Goal: Task Accomplishment & Management: Manage account settings

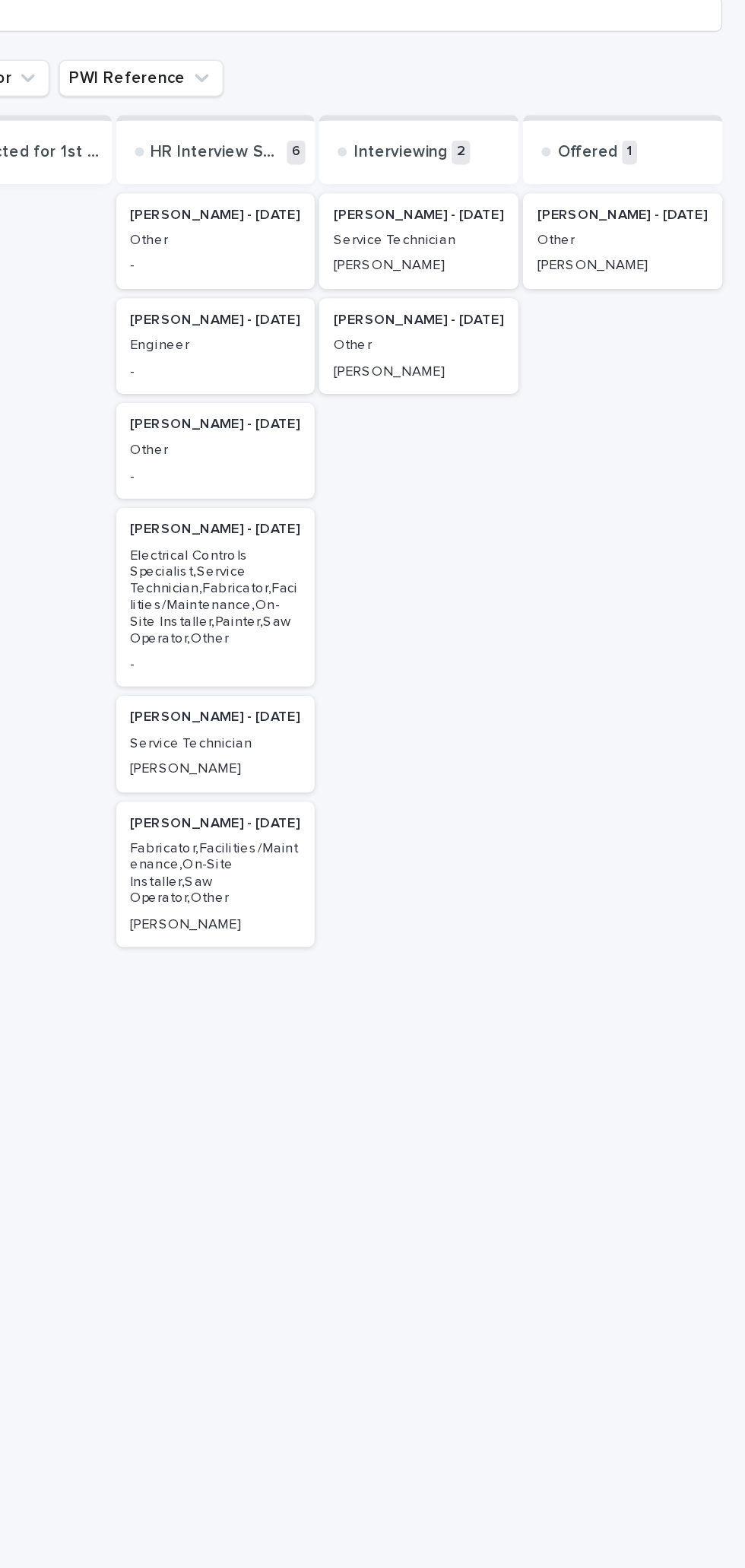
click at [676, 331] on p "[PERSON_NAME]" at bounding box center [664, 336] width 113 height 11
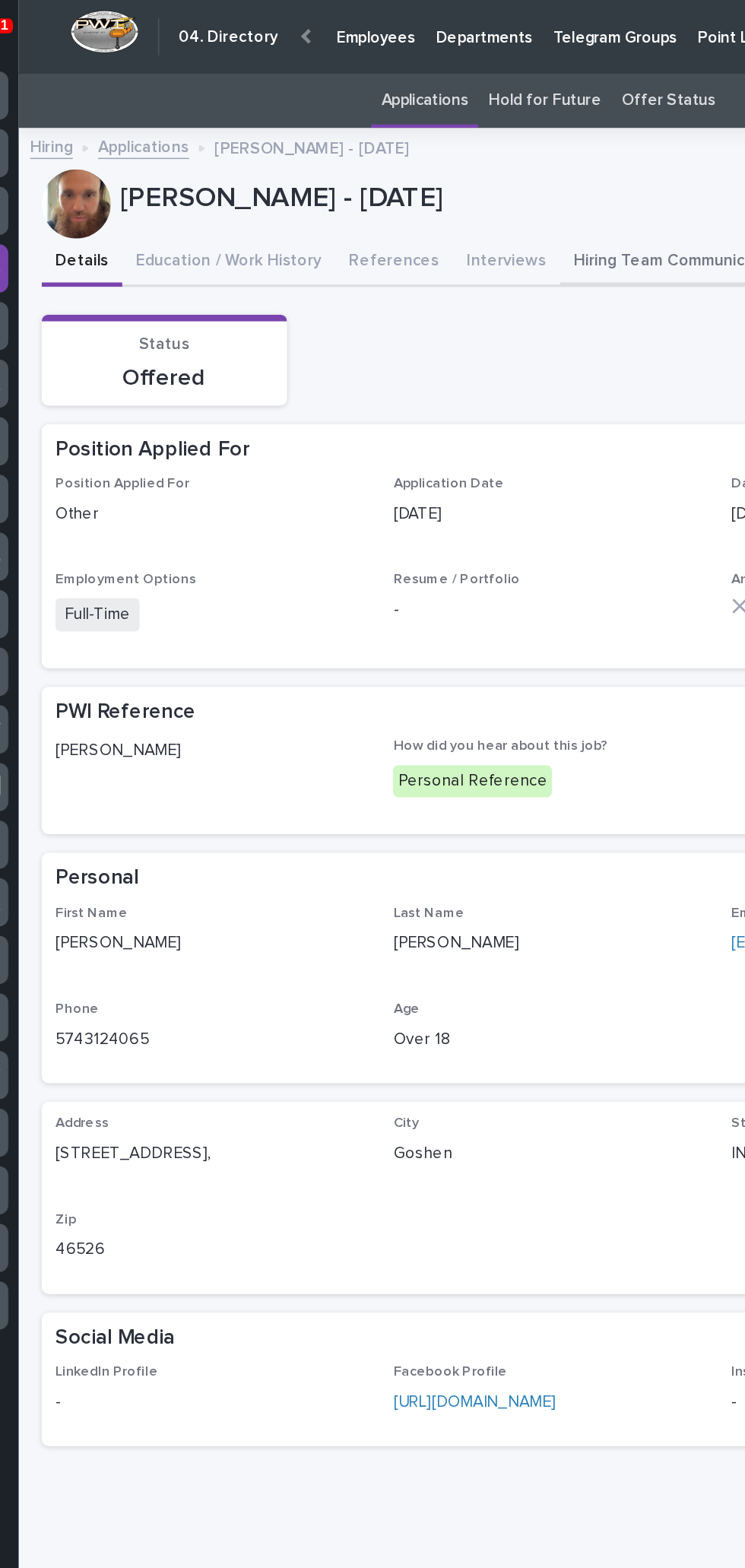
click at [466, 171] on button "Hiring Team Communication (1)" at bounding box center [485, 173] width 167 height 32
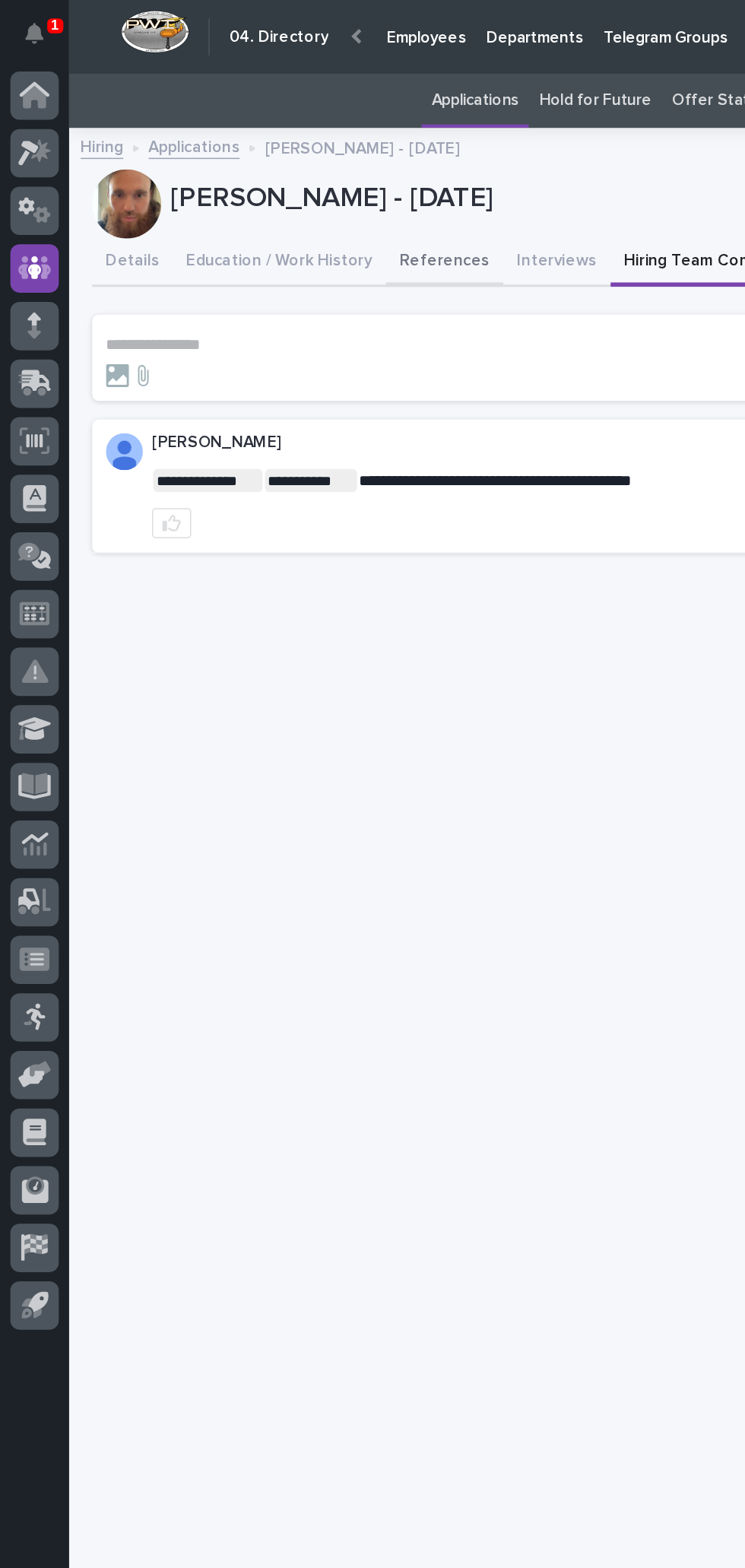
click at [271, 173] on button "References" at bounding box center [293, 173] width 78 height 32
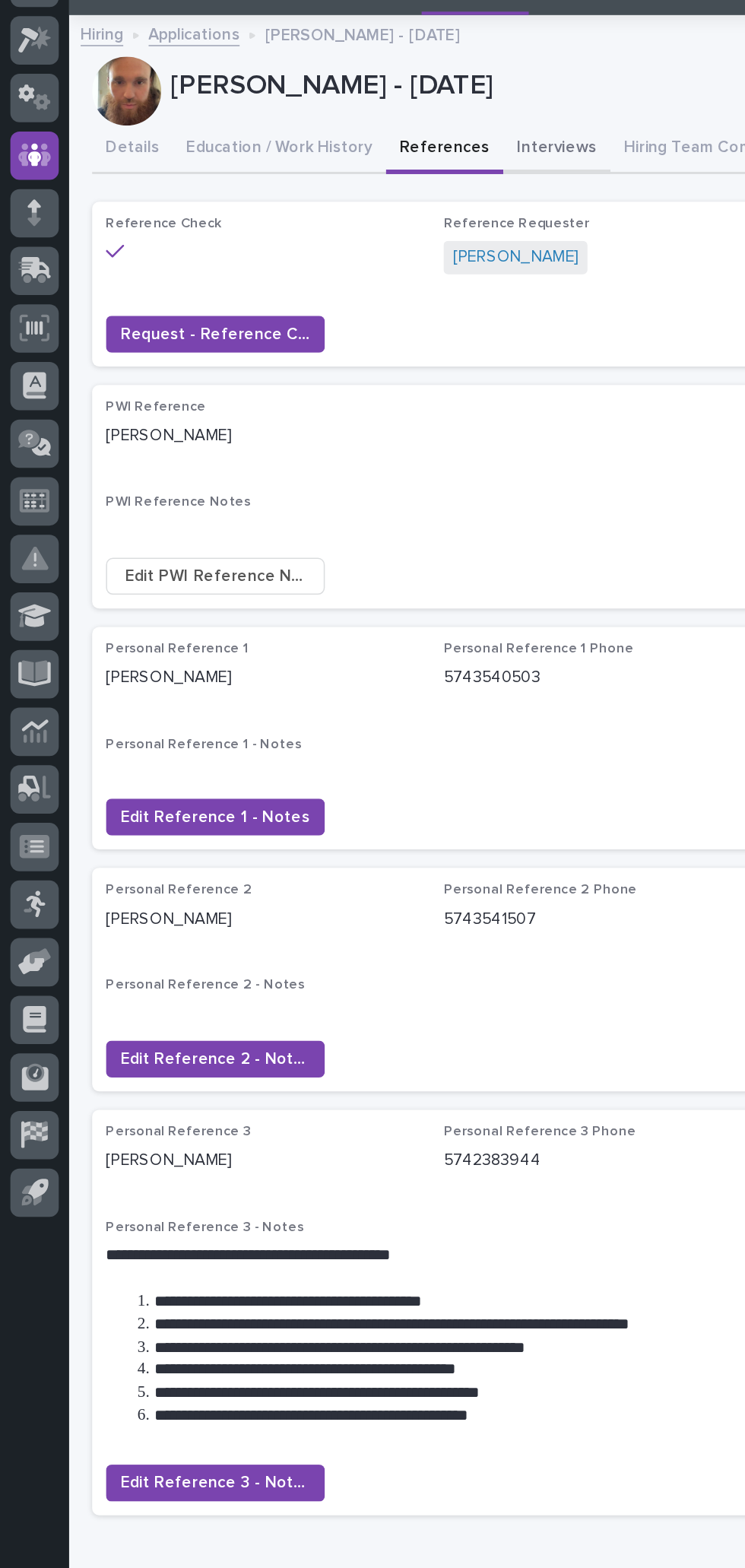
click at [362, 168] on button "Interviews" at bounding box center [367, 173] width 71 height 32
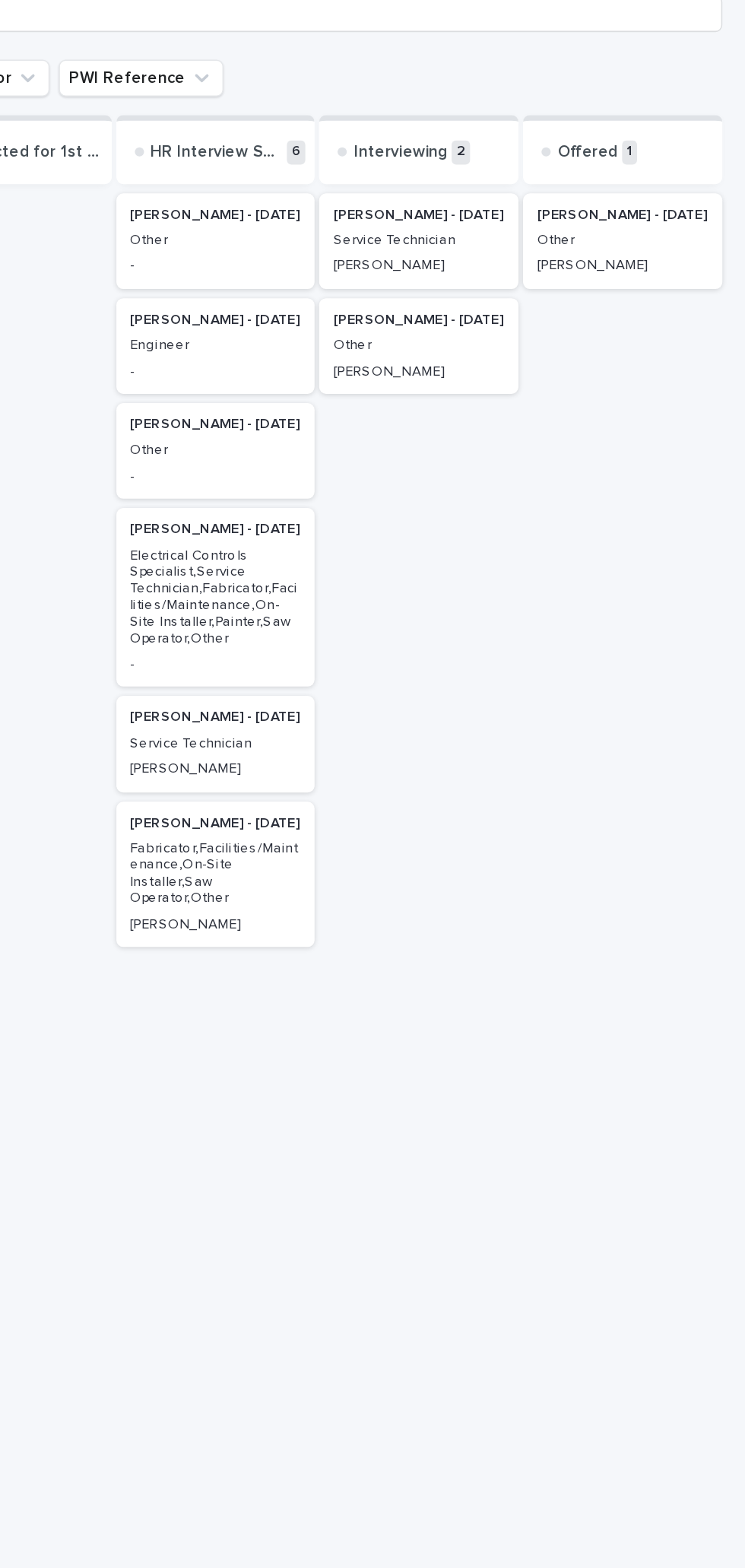
scroll to position [48, 0]
click at [547, 398] on div "[PERSON_NAME]" at bounding box center [530, 405] width 113 height 14
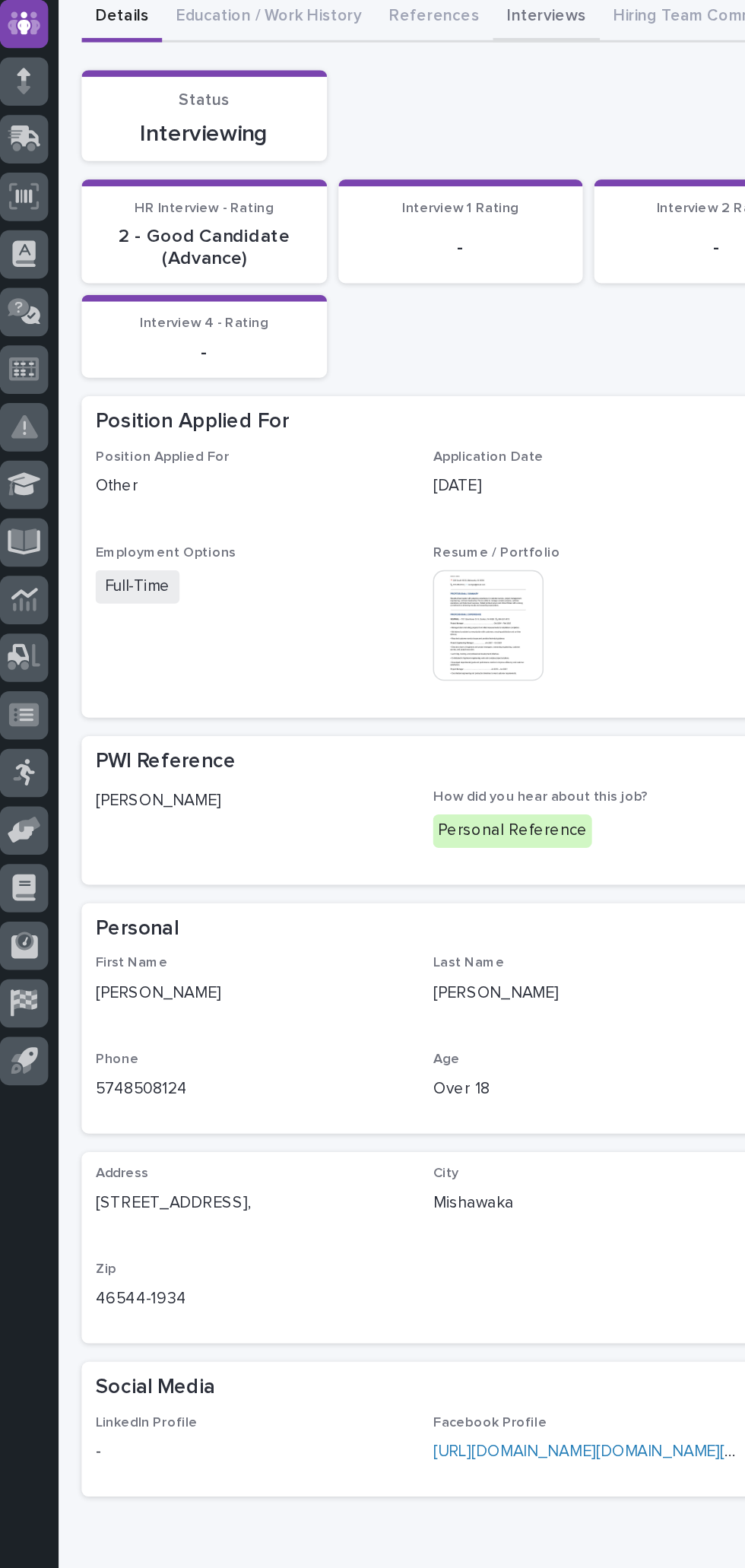
click at [355, 183] on button "Interviews" at bounding box center [367, 173] width 71 height 32
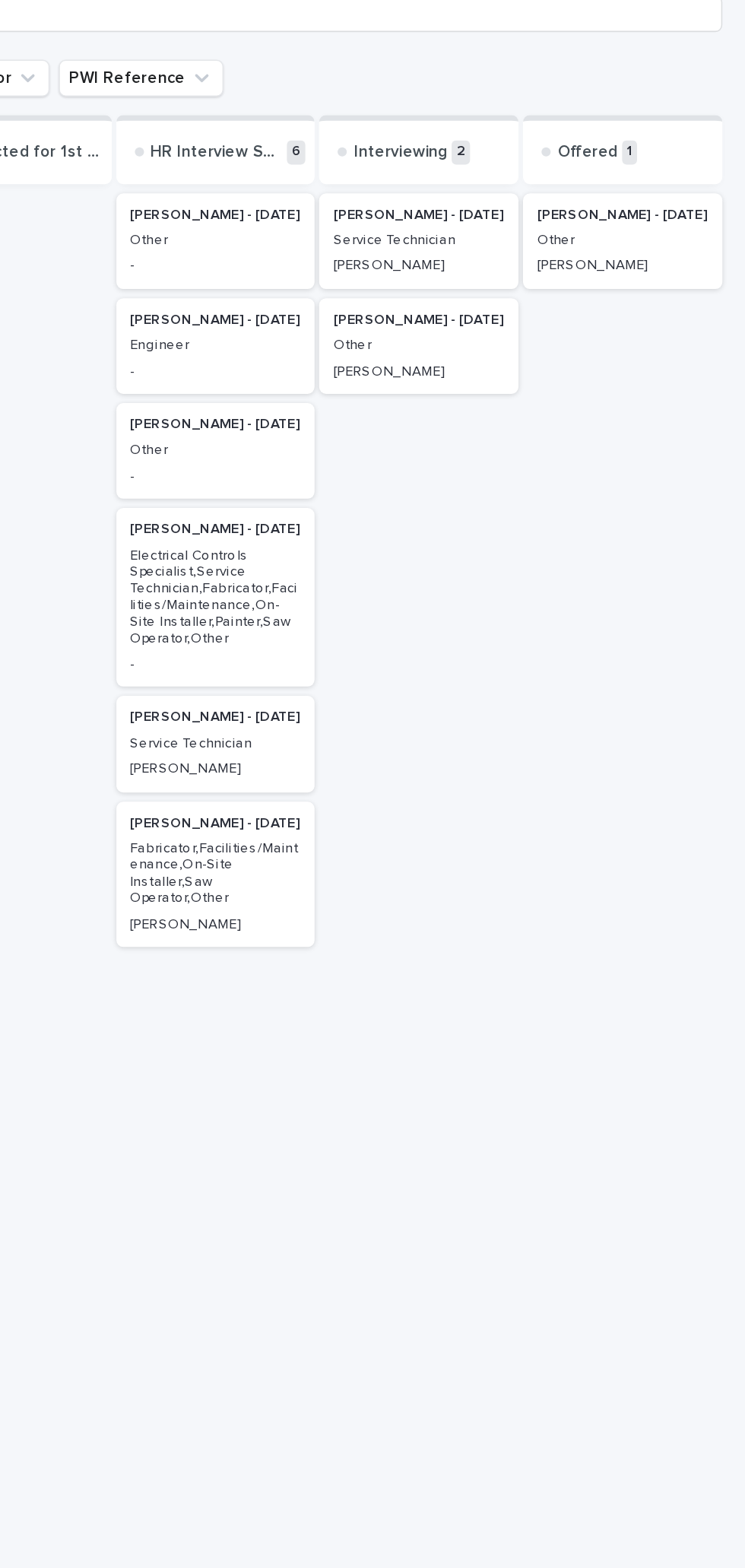
scroll to position [48, 0]
